Goal: Information Seeking & Learning: Check status

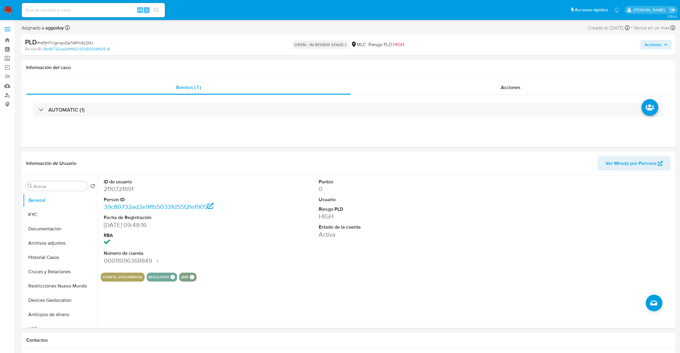
select select "10"
click at [125, 187] on dd "2110721891" at bounding box center [172, 189] width 137 height 8
click at [122, 187] on dd "2110721891" at bounding box center [172, 189] width 137 height 8
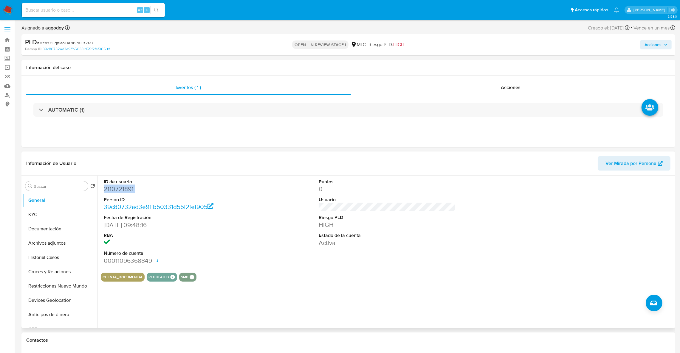
copy dd "2110721891"
click at [62, 217] on button "KYC" at bounding box center [58, 215] width 70 height 14
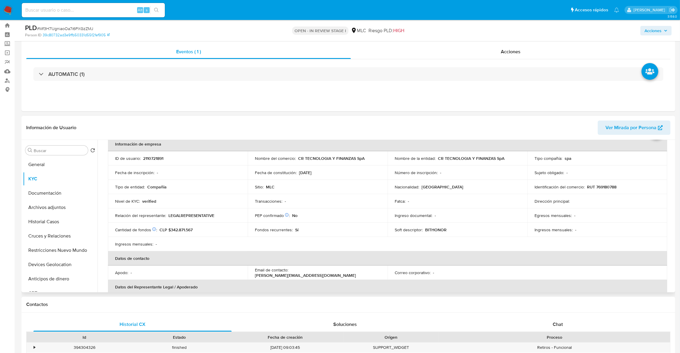
scroll to position [30, 0]
click at [512, 182] on td "Nacionalidad : Chile" at bounding box center [457, 189] width 140 height 14
click at [652, 209] on td "Dirección principal :" at bounding box center [597, 203] width 140 height 14
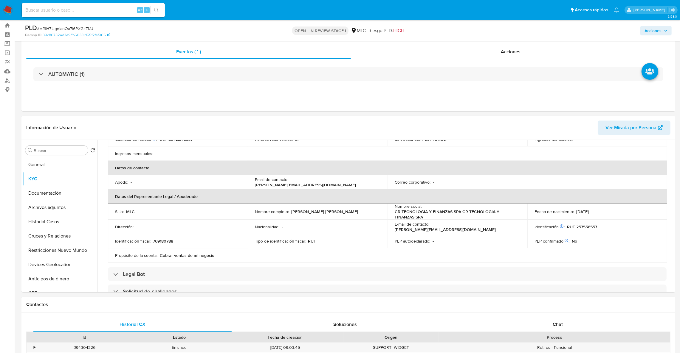
scroll to position [119, 0]
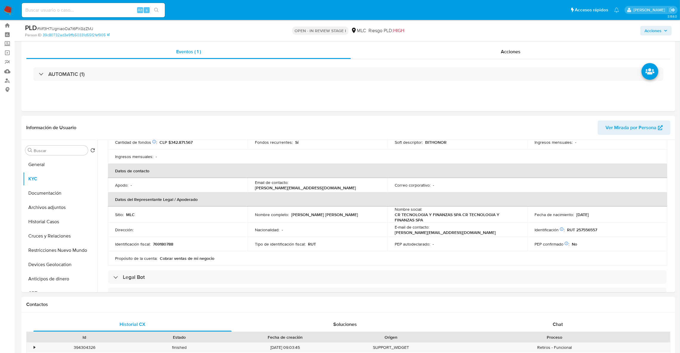
click at [346, 300] on div "Contactos" at bounding box center [348, 305] width 654 height 16
click at [166, 248] on td "Identificación fiscal : 769180788" at bounding box center [178, 244] width 140 height 14
click at [164, 247] on p "769180788" at bounding box center [163, 244] width 20 height 5
copy p "769180788"
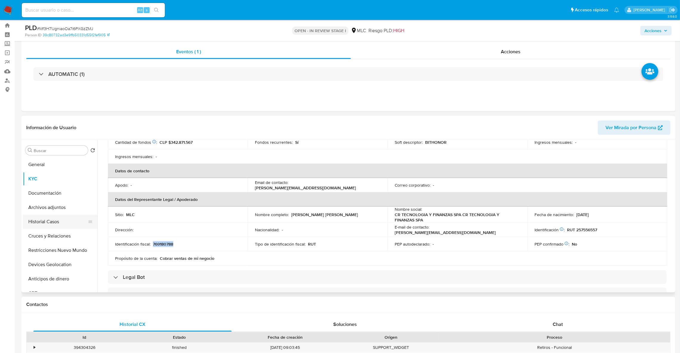
click at [53, 215] on button "Historial Casos" at bounding box center [58, 222] width 70 height 14
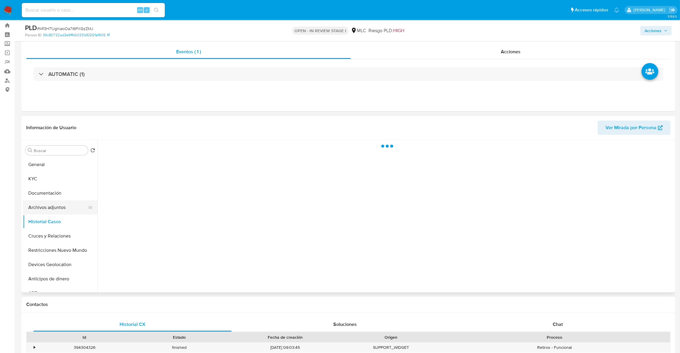
scroll to position [0, 0]
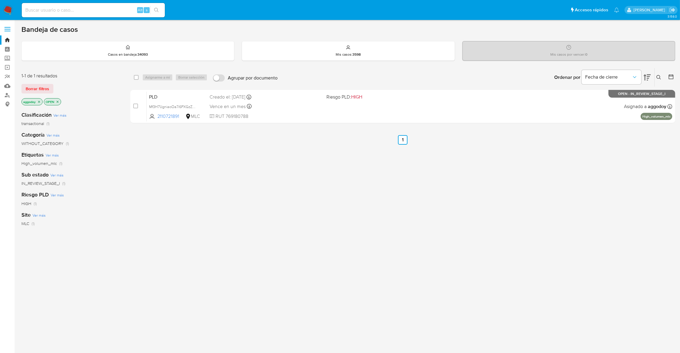
click at [0, 8] on nav "Pausado Ver notificaciones Alt s Accesos rápidos Presiona las siguientes teclas…" at bounding box center [340, 10] width 680 height 20
click at [3, 3] on nav "Pausado Ver notificaciones Alt s Accesos rápidos Presiona las siguientes teclas…" at bounding box center [340, 10] width 680 height 20
click at [657, 74] on button at bounding box center [659, 77] width 10 height 7
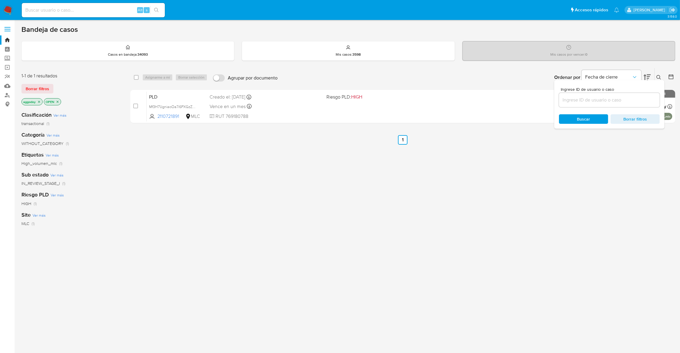
click at [626, 109] on div "Ingrese ID de usuario o caso Buscar Borrar filtros" at bounding box center [609, 104] width 110 height 49
click at [630, 103] on input at bounding box center [609, 100] width 101 height 8
click at [635, 100] on input at bounding box center [609, 100] width 101 height 8
paste input "243846792"
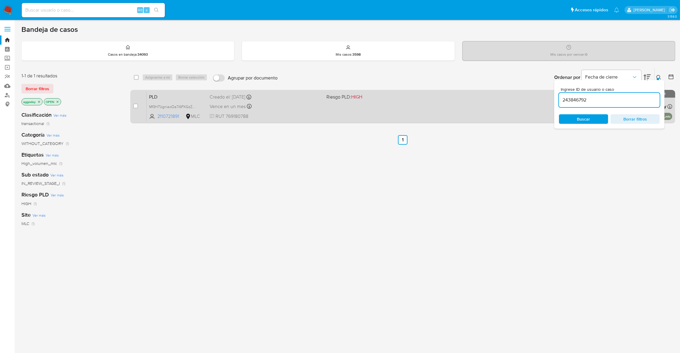
click at [177, 103] on div "PLD Mf3H71JgniaoOa7i6PXGzZMJ 2110721891 MLC Riesgo PLD: HIGH Creado el: 12/07/2…" at bounding box center [409, 106] width 525 height 30
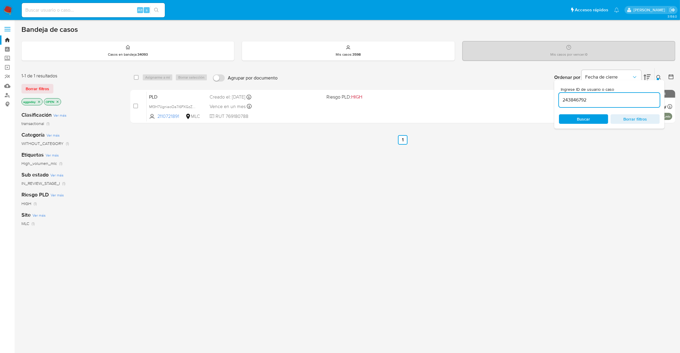
click at [600, 95] on div "243846792" at bounding box center [609, 100] width 101 height 14
click at [584, 95] on div "243846792" at bounding box center [609, 100] width 101 height 14
click at [576, 101] on input "243846792" at bounding box center [609, 100] width 101 height 8
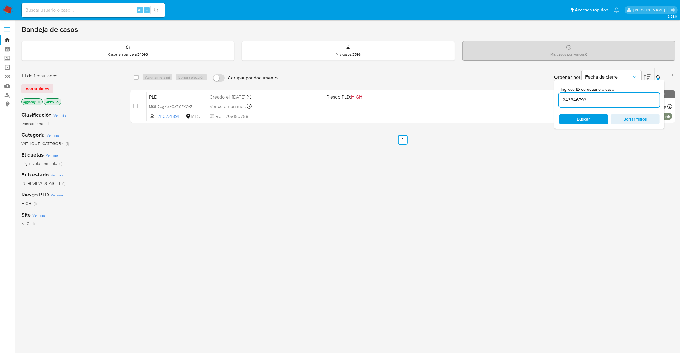
click at [576, 101] on input "243846792" at bounding box center [609, 100] width 101 height 8
paste input
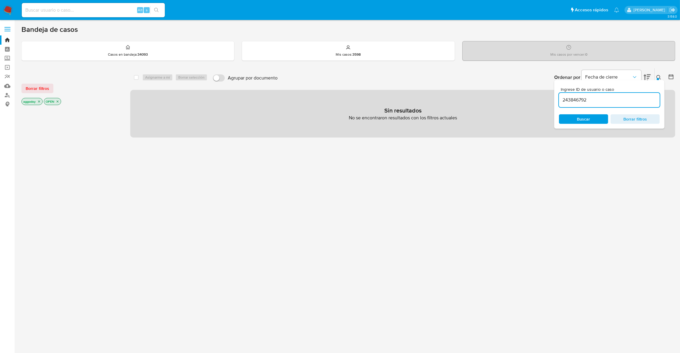
click at [595, 102] on input "243846792" at bounding box center [609, 100] width 101 height 8
type input "243846792"
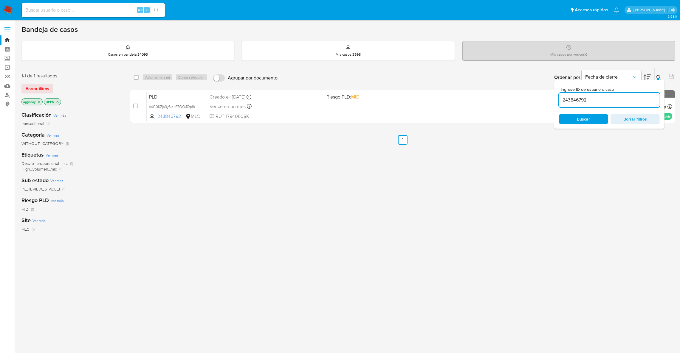
drag, startPoint x: 578, startPoint y: 121, endPoint x: 660, endPoint y: 150, distance: 87.1
click at [641, 188] on div "select-all-cases-checkbox Asignarme a mí Borrar selección Agrupar por documento…" at bounding box center [402, 203] width 545 height 270
click at [659, 77] on icon at bounding box center [658, 77] width 5 height 5
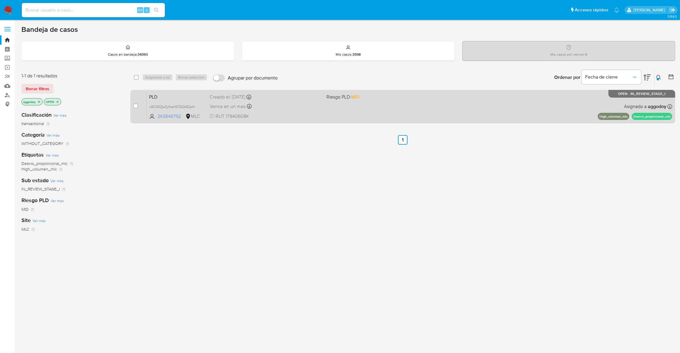
click at [483, 109] on div "PLD x4C0KZjs3yfxali67QQ4Dplh 243846792 MLC Riesgo PLD: MID Creado el: 12/07/202…" at bounding box center [409, 106] width 525 height 30
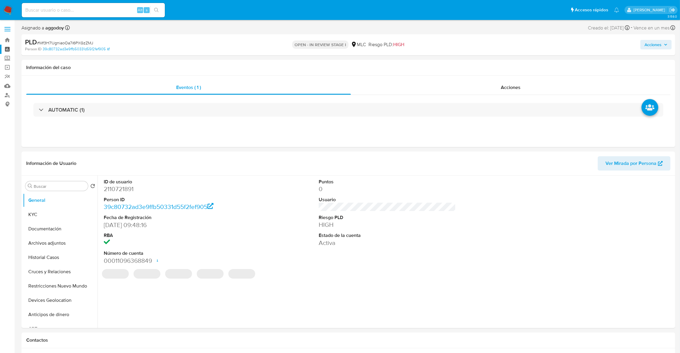
select select "10"
click at [69, 40] on span "# Mf3H71JgniaoOa7i6PXGzZMJ" at bounding box center [65, 43] width 56 height 6
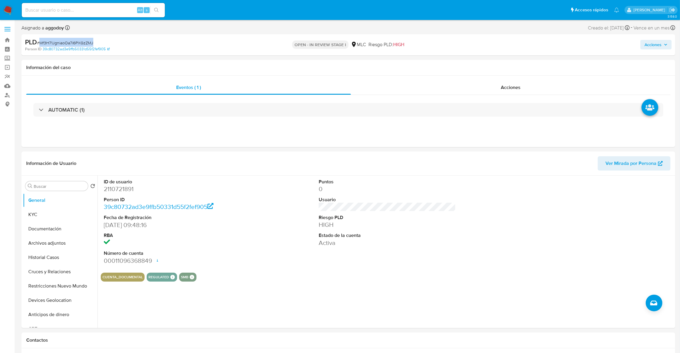
click at [69, 40] on span "# Mf3H71JgniaoOa7i6PXGzZMJ" at bounding box center [65, 43] width 56 height 6
copy span "Mf3H71JgniaoOa7i6PXGzZMJ"
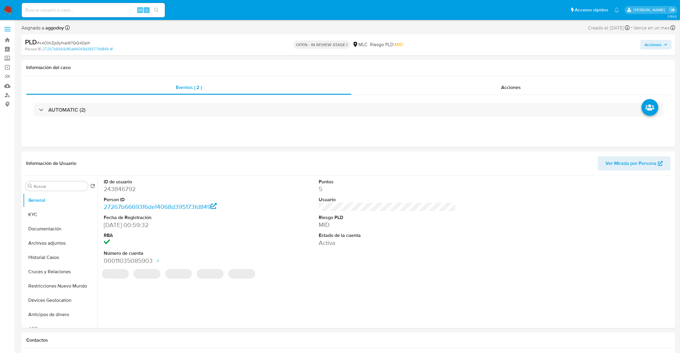
click at [82, 40] on span "# x4C0KZjs3yfxali67QQ4Dplh" at bounding box center [63, 43] width 53 height 6
select select "10"
copy span "x4C0KZjs3yfxali67QQ4Dplh"
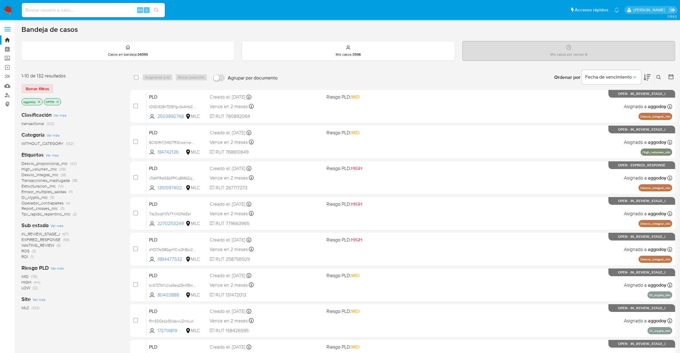
click at [28, 260] on div "Clasificación Ver más transactional (132) Categoría Ver más WITHOUT_CATEGORY (1…" at bounding box center [70, 209] width 99 height 204
click at [25, 259] on span "ROI" at bounding box center [24, 257] width 7 height 6
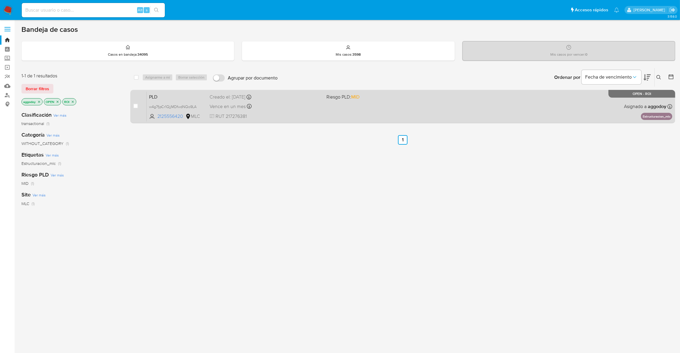
click at [347, 106] on div "PLD w4g7fjpCr1QjjMDfwdNQo9LA 2125556420 MLC Riesgo PLD: MID Creado el: [DATE] C…" at bounding box center [409, 106] width 525 height 30
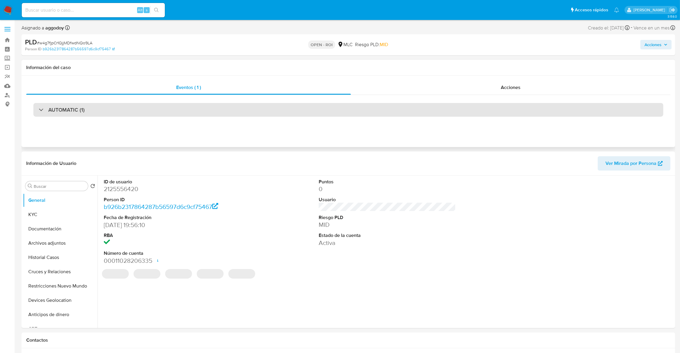
select select "10"
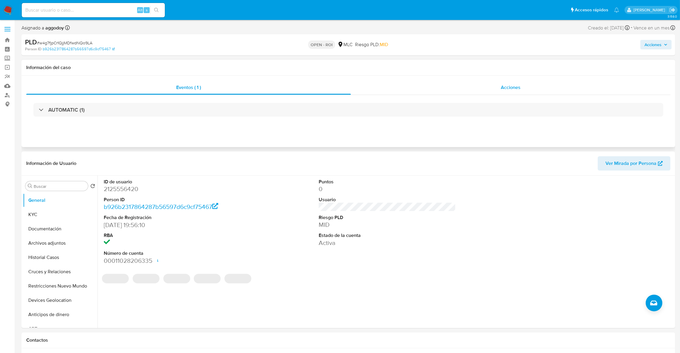
click at [470, 84] on div "Acciones" at bounding box center [511, 87] width 320 height 14
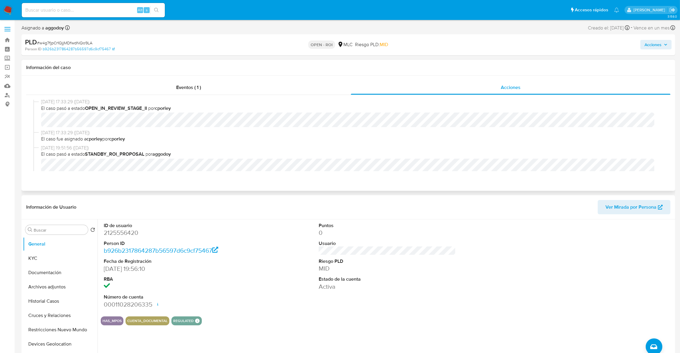
scroll to position [81, 0]
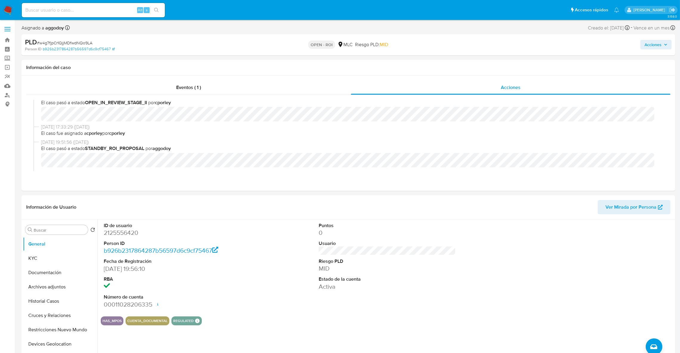
click at [664, 44] on icon "button" at bounding box center [666, 45] width 4 height 4
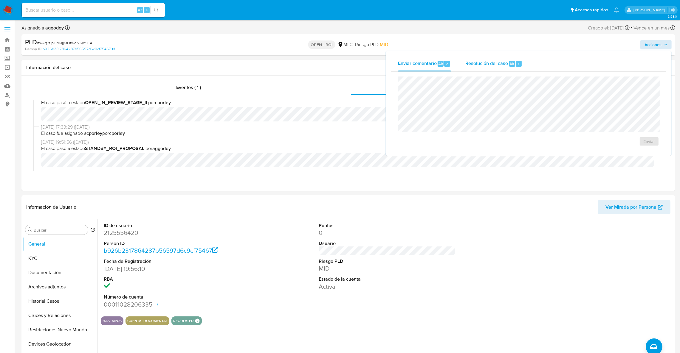
click at [505, 61] on span "Resolución del caso" at bounding box center [486, 63] width 43 height 7
click at [614, 148] on button "ROI" at bounding box center [631, 147] width 45 height 14
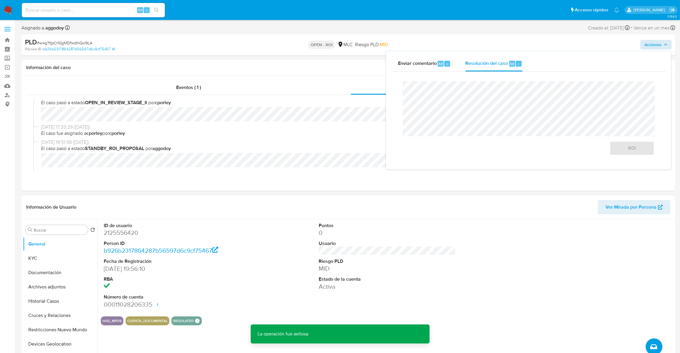
click at [126, 231] on dd "2125556420" at bounding box center [172, 233] width 137 height 8
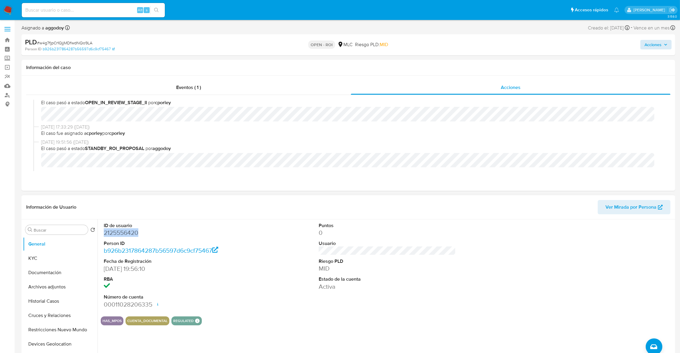
click at [126, 231] on dd "2125556420" at bounding box center [172, 233] width 137 height 8
copy dd "2125556420"
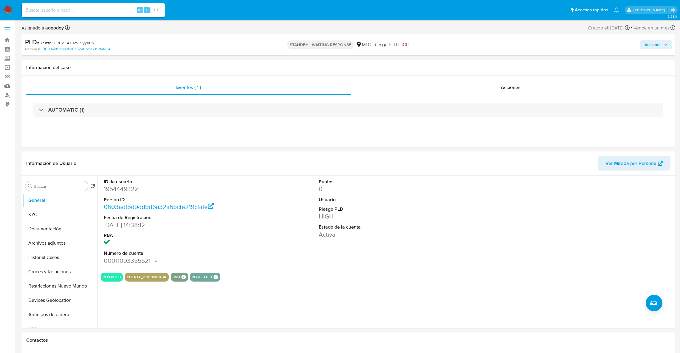
select select "10"
